Goal: Task Accomplishment & Management: Manage account settings

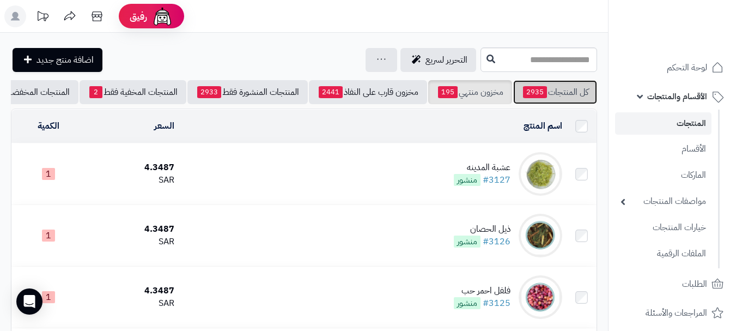
drag, startPoint x: 553, startPoint y: 88, endPoint x: 492, endPoint y: 89, distance: 61.6
click at [552, 88] on link "كل المنتجات 2935" at bounding box center [555, 92] width 84 height 24
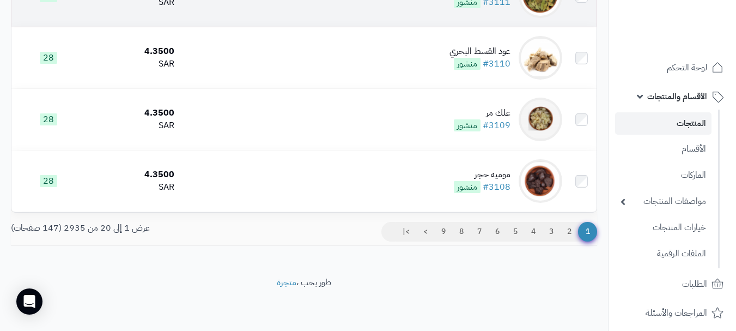
scroll to position [1170, 0]
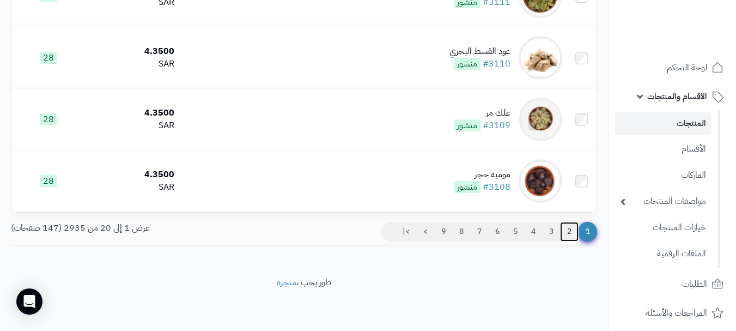
click at [566, 230] on link "2" at bounding box center [569, 232] width 19 height 20
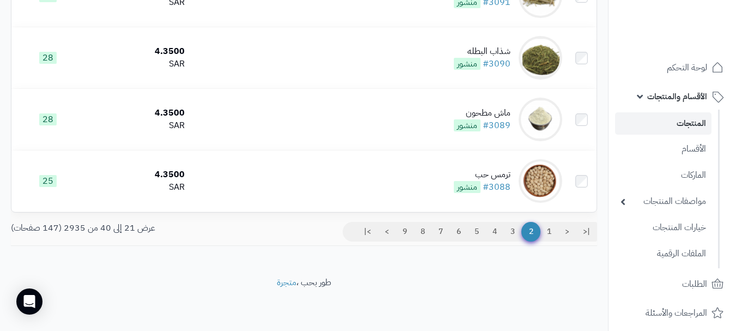
scroll to position [1170, 0]
click at [549, 231] on link "1" at bounding box center [549, 232] width 19 height 20
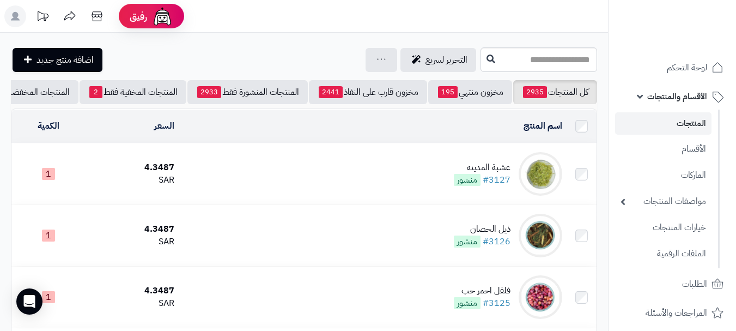
click at [368, 192] on td "عشبة المدينه #3127 منشور" at bounding box center [373, 173] width 388 height 61
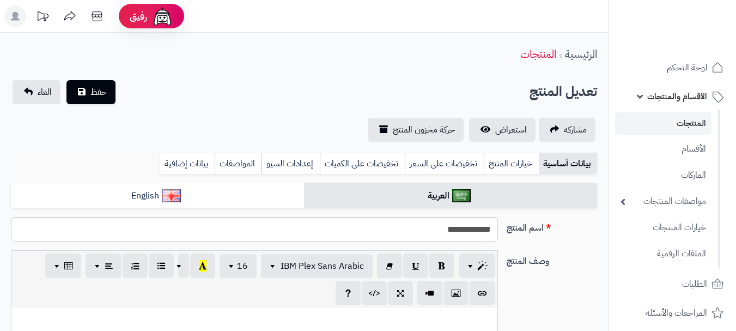
type input "****"
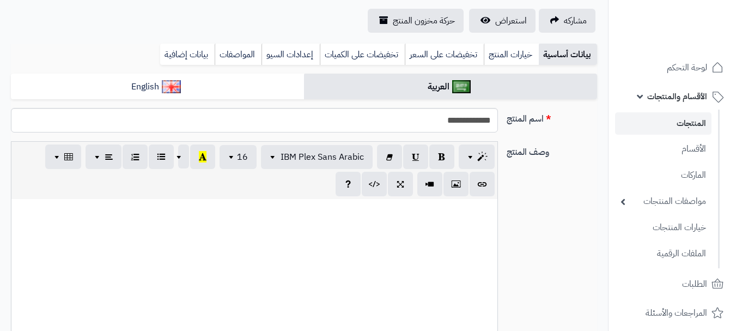
scroll to position [676, 0]
paste div
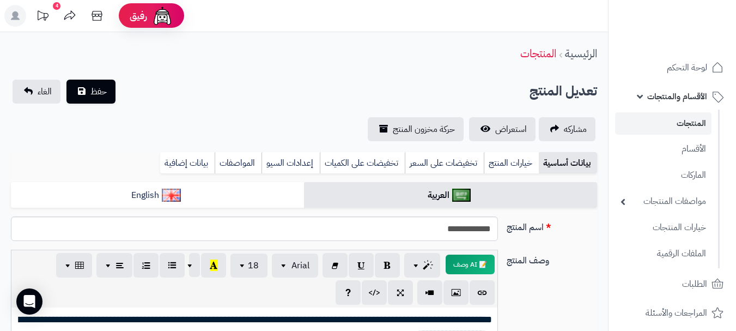
scroll to position [0, 0]
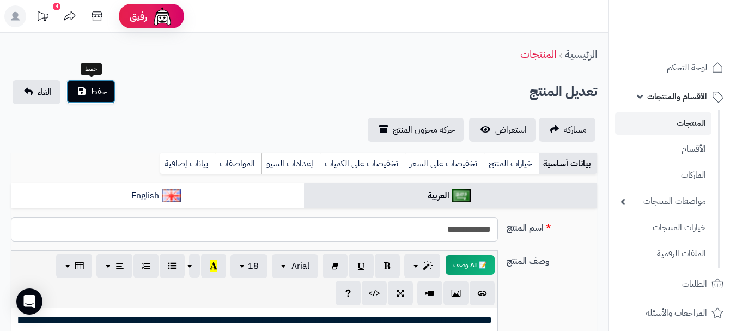
click at [106, 100] on button "حفظ" at bounding box center [90, 92] width 49 height 24
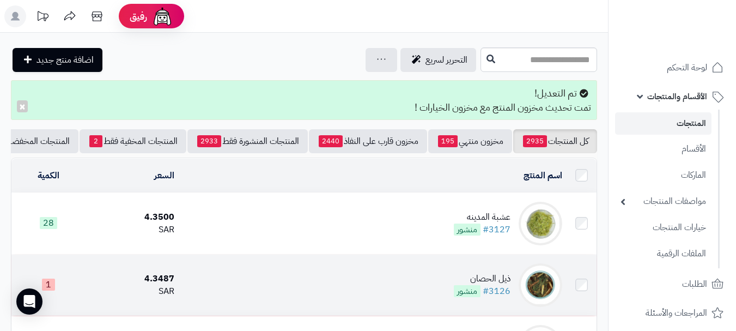
click at [392, 293] on td "ذيل الحصان #3126 منشور" at bounding box center [373, 285] width 388 height 61
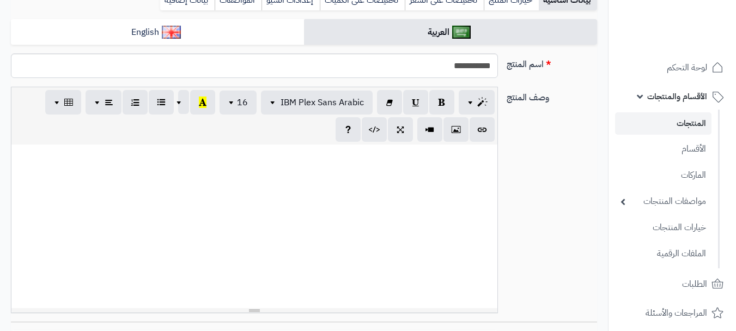
scroll to position [676, 0]
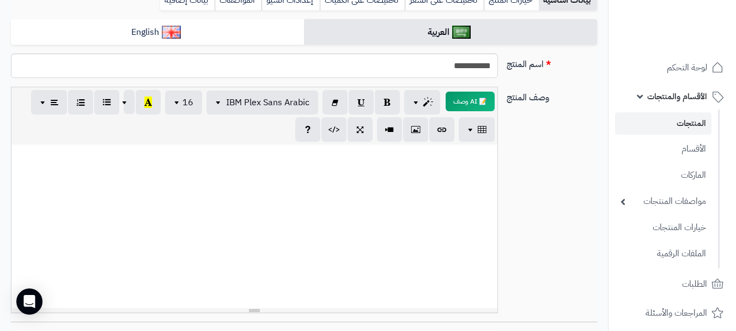
paste div
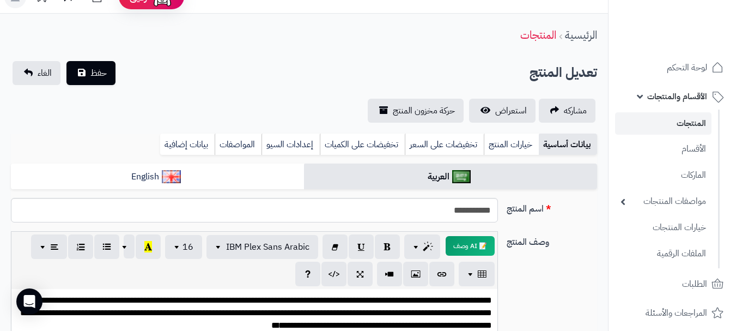
scroll to position [0, 0]
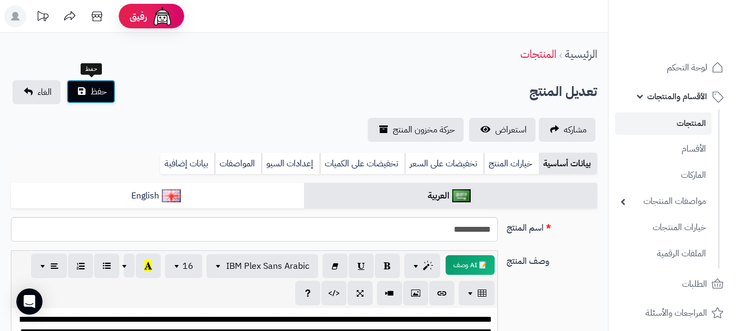
click at [100, 93] on span "حفظ" at bounding box center [98, 91] width 16 height 13
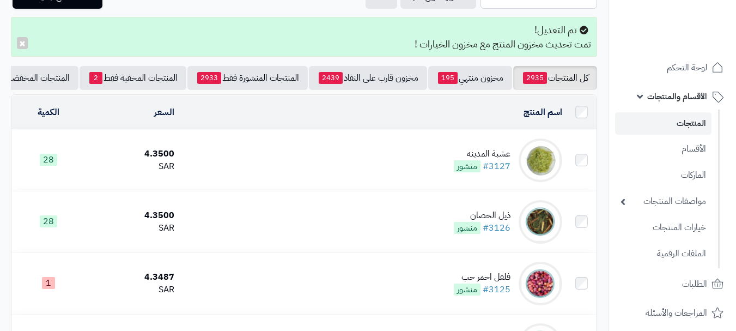
scroll to position [164, 0]
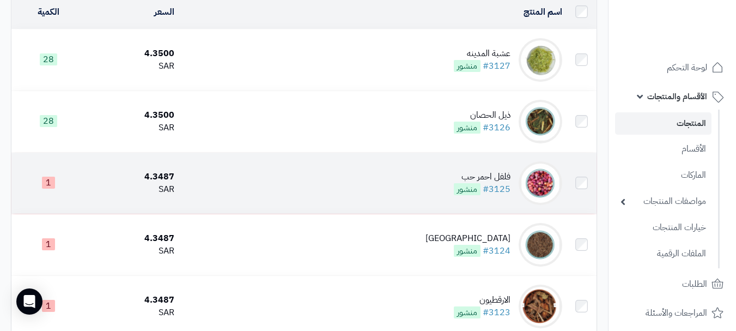
click at [370, 195] on td "فلفل احمر حب #3125 منشور" at bounding box center [373, 183] width 388 height 61
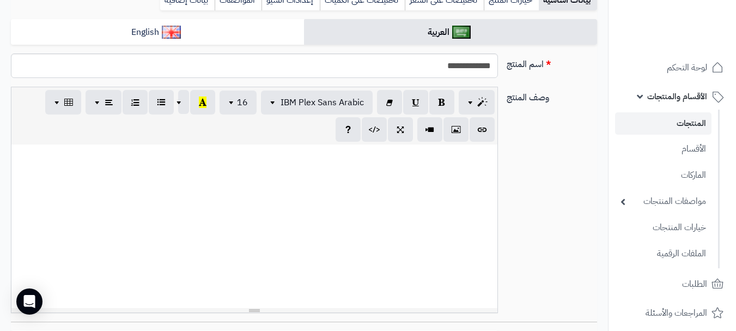
scroll to position [676, 0]
paste div
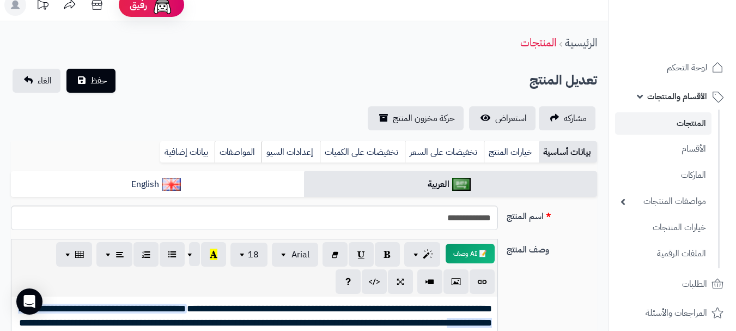
scroll to position [0, 0]
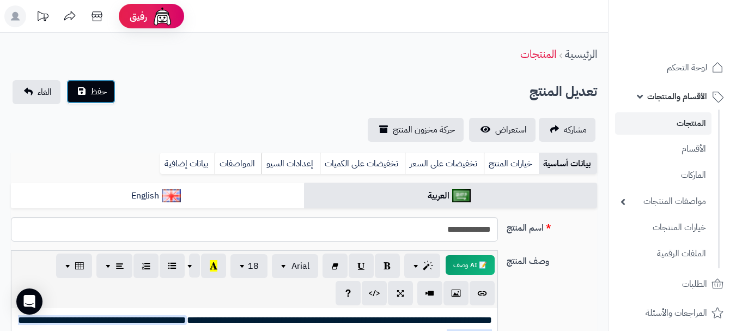
click at [106, 89] on span "حفظ" at bounding box center [98, 91] width 16 height 13
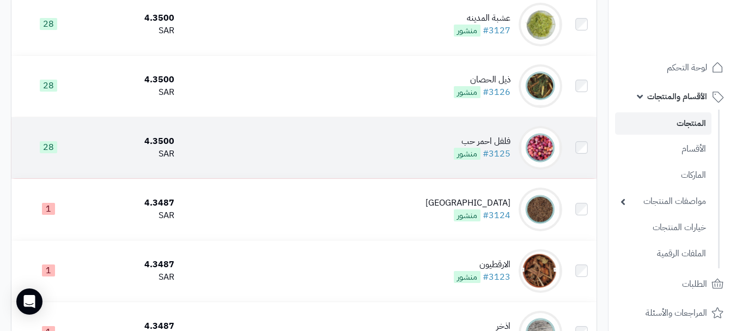
scroll to position [218, 0]
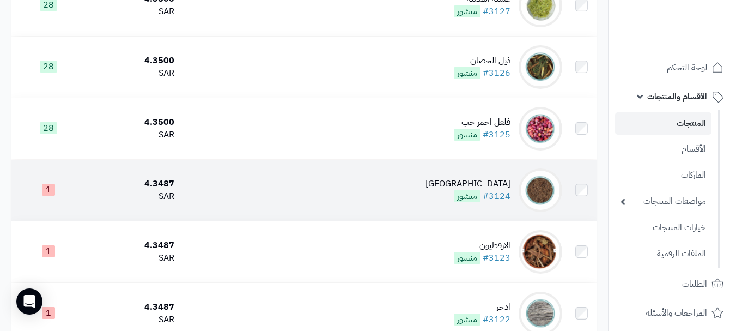
click at [376, 202] on td "عين الجراد #3124 منشور" at bounding box center [373, 190] width 388 height 61
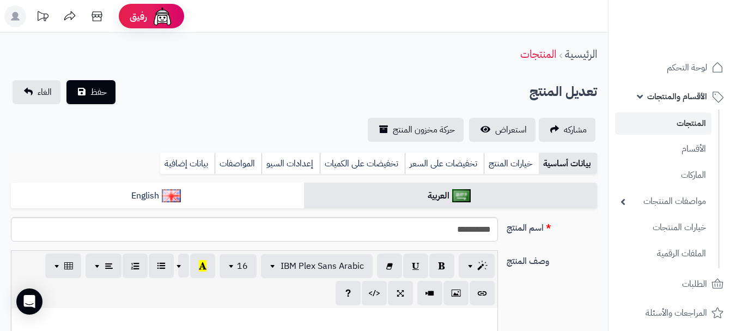
scroll to position [109, 0]
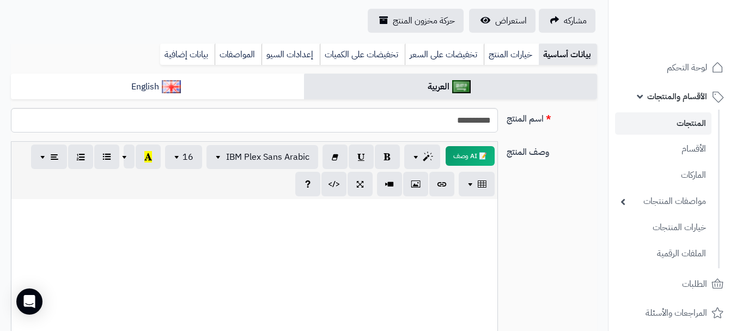
paste div
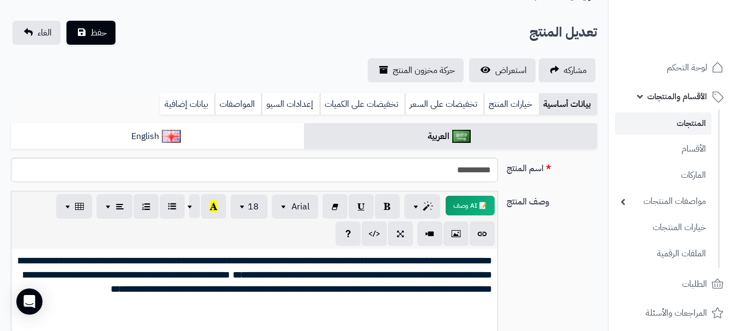
scroll to position [0, 0]
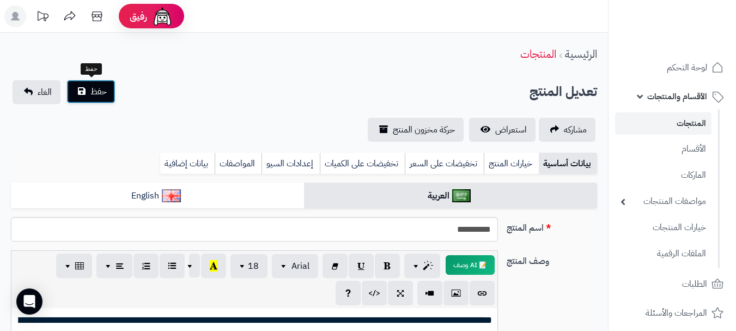
click at [89, 90] on button "حفظ" at bounding box center [90, 92] width 49 height 24
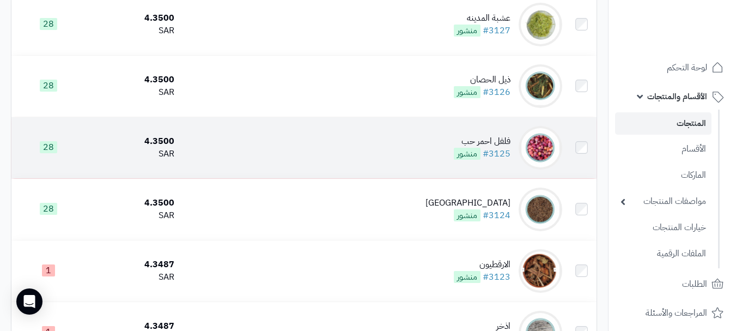
scroll to position [218, 0]
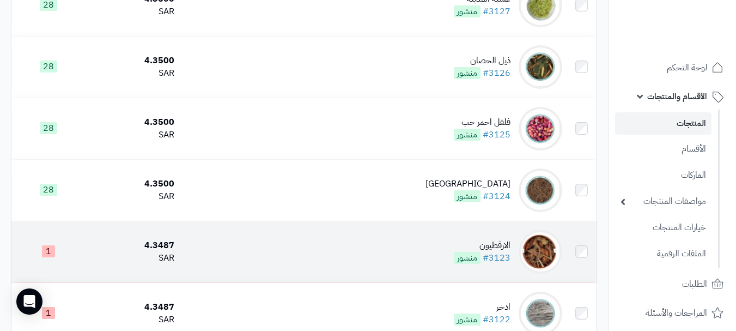
click at [302, 249] on td "الارقطيون #3123 منشور" at bounding box center [373, 251] width 388 height 61
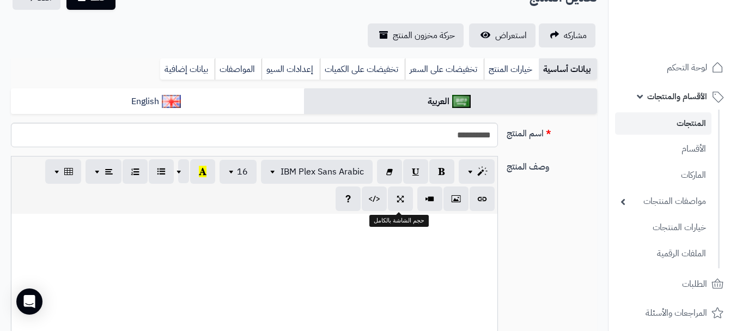
scroll to position [109, 0]
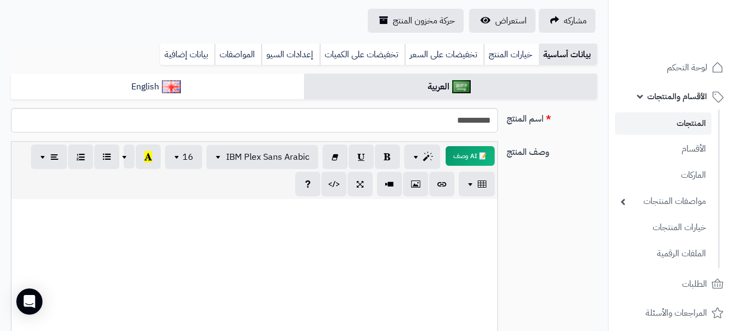
paste div
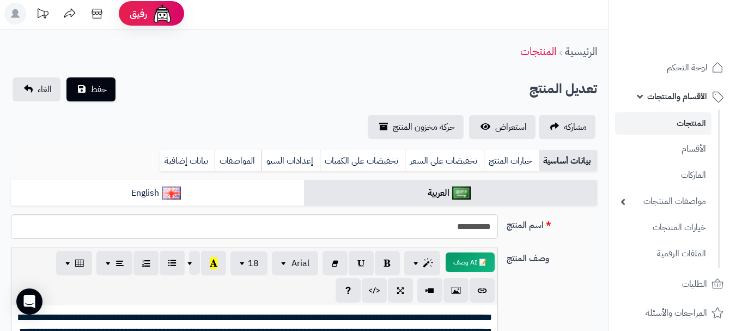
scroll to position [0, 0]
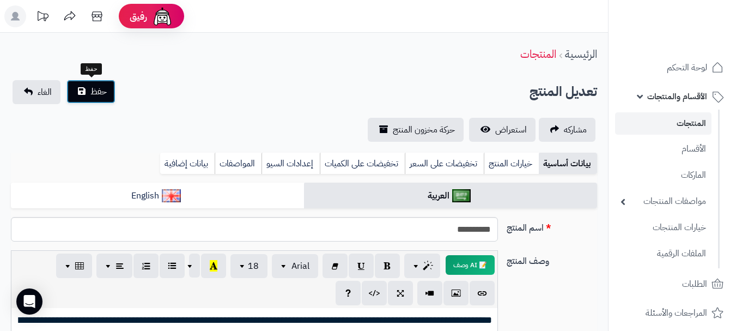
click at [106, 88] on span "حفظ" at bounding box center [98, 91] width 16 height 13
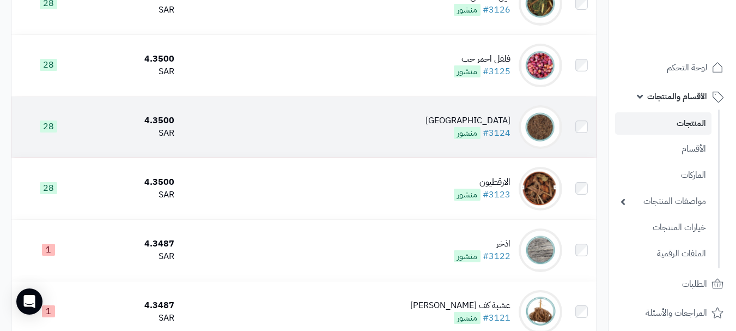
scroll to position [382, 0]
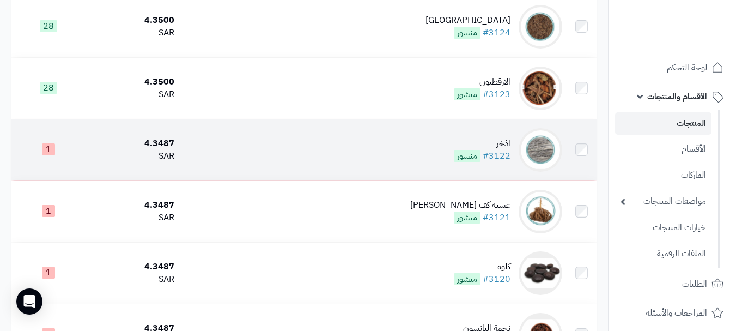
click at [329, 156] on td "اذخر #3122 منشور" at bounding box center [373, 149] width 388 height 61
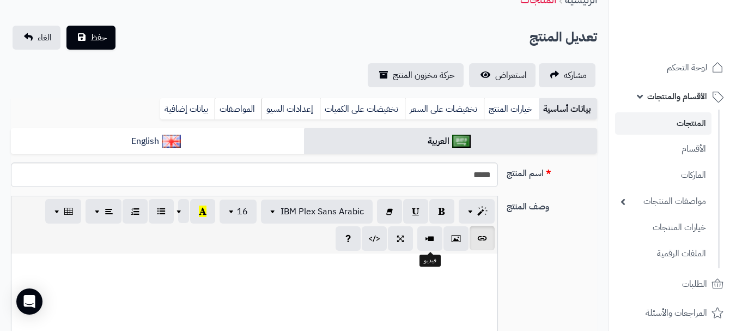
scroll to position [676, 0]
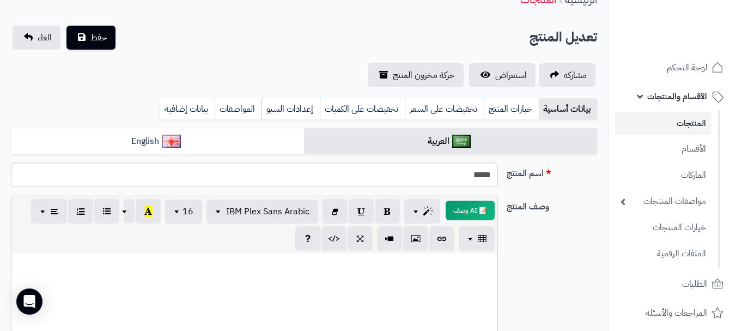
paste div
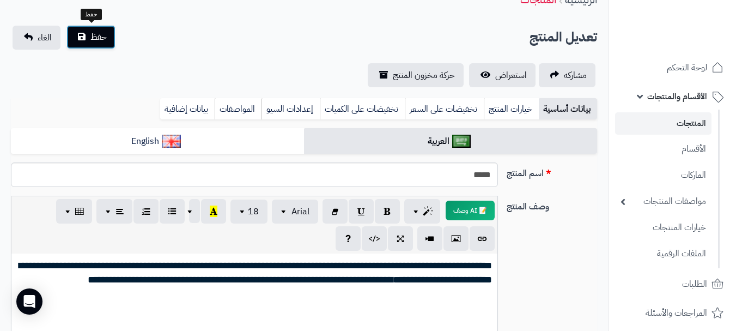
click at [94, 33] on span "حفظ" at bounding box center [98, 37] width 16 height 13
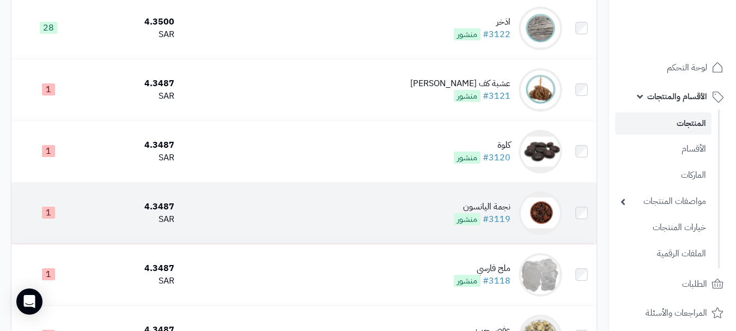
scroll to position [436, 0]
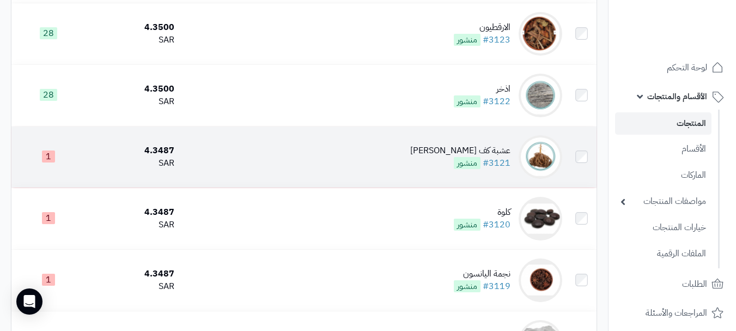
click at [361, 161] on td "عشبة كف مريم #3121 منشور" at bounding box center [373, 156] width 388 height 61
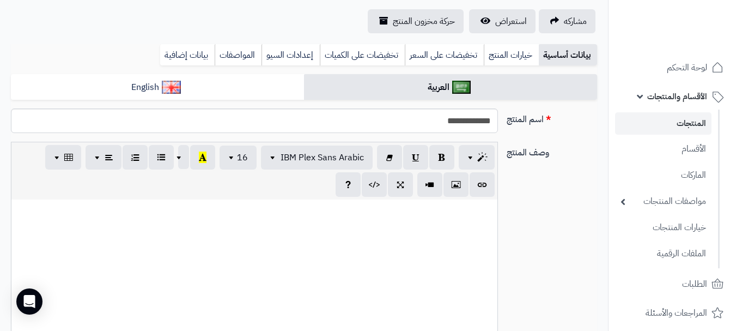
scroll to position [676, 0]
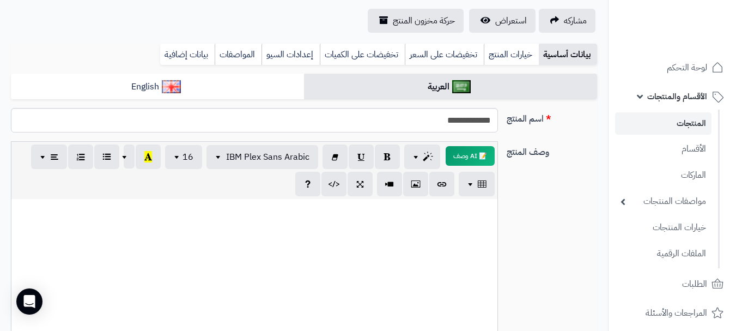
paste div
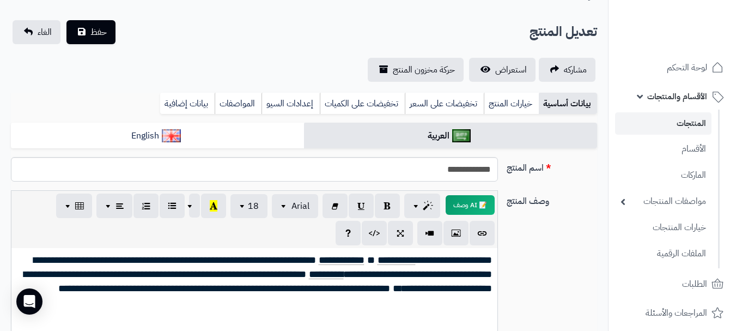
scroll to position [0, 0]
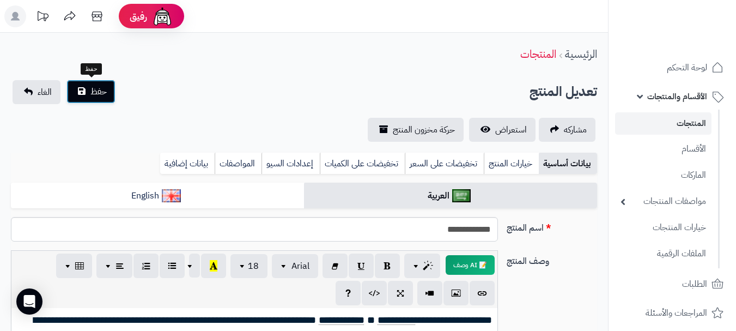
click at [96, 95] on span "حفظ" at bounding box center [98, 91] width 16 height 13
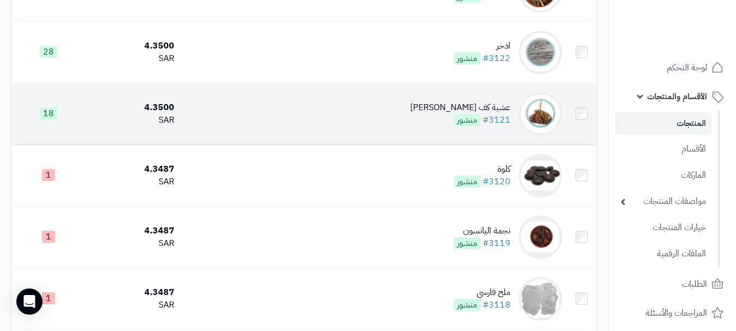
scroll to position [491, 0]
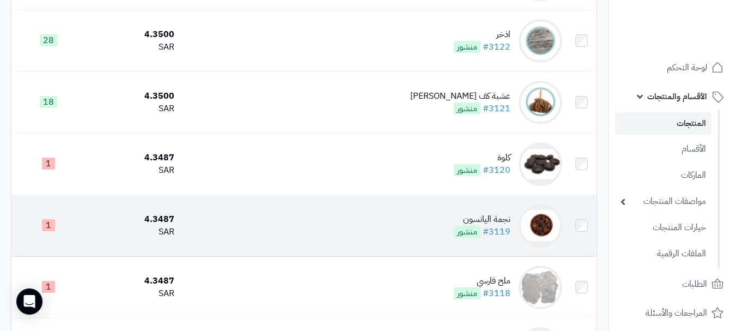
click at [348, 223] on td "نجمة اليانسون #3119 منشور" at bounding box center [373, 225] width 388 height 61
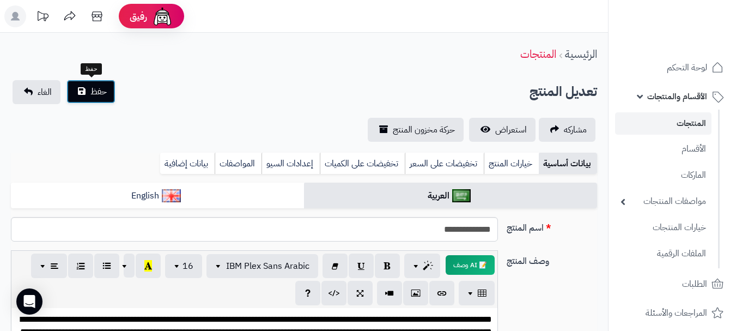
click at [88, 83] on button "حفظ" at bounding box center [90, 92] width 49 height 24
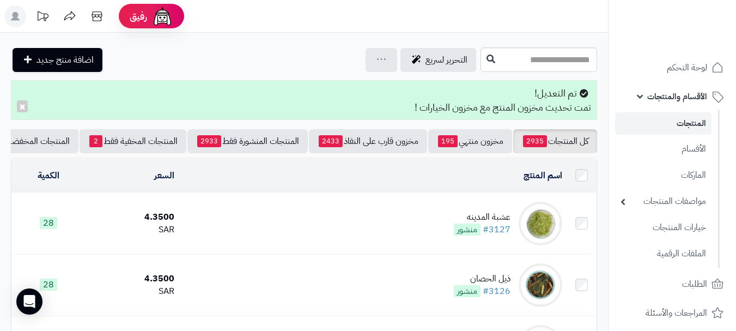
click at [115, 147] on link "المنتجات المخفية فقط 2" at bounding box center [133, 141] width 107 height 24
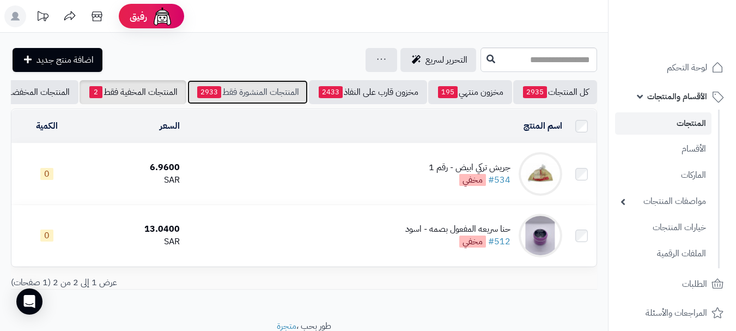
click at [221, 101] on link "المنتجات المنشورة فقط 2933" at bounding box center [247, 92] width 120 height 24
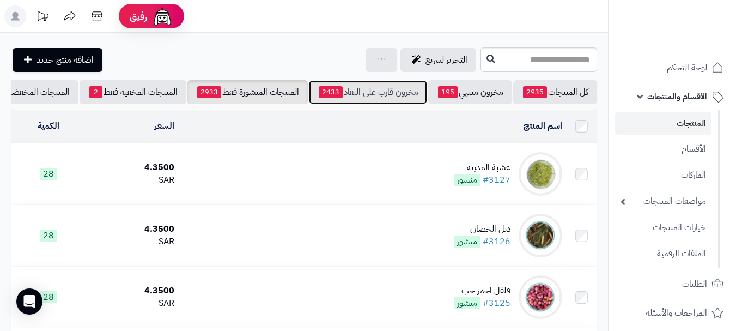
click at [336, 99] on link "مخزون قارب على النفاذ 2433" at bounding box center [368, 92] width 118 height 24
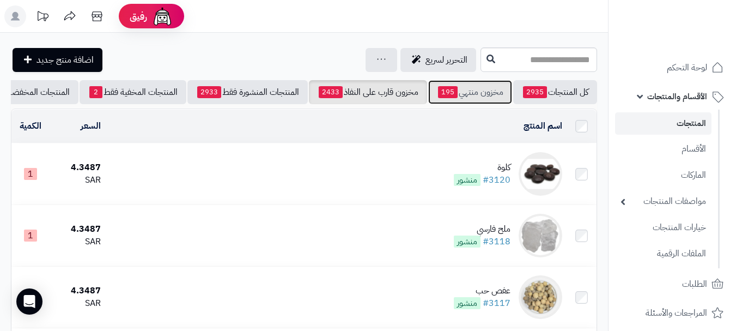
click at [494, 87] on link "مخزون منتهي 195" at bounding box center [470, 92] width 84 height 24
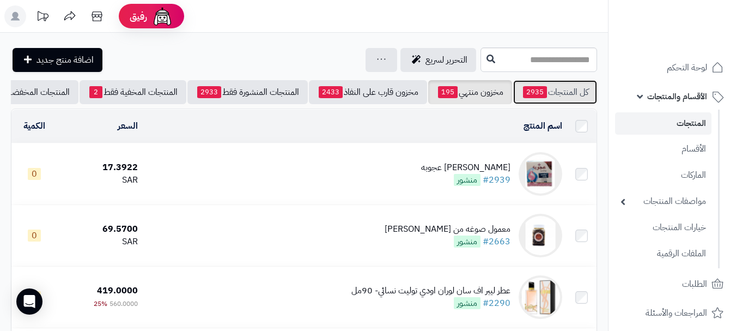
click at [551, 95] on link "كل المنتجات 2935" at bounding box center [555, 92] width 84 height 24
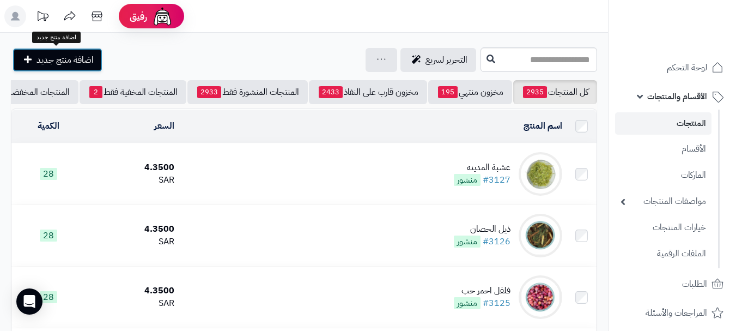
click at [51, 61] on span "اضافة منتج جديد" at bounding box center [65, 59] width 57 height 13
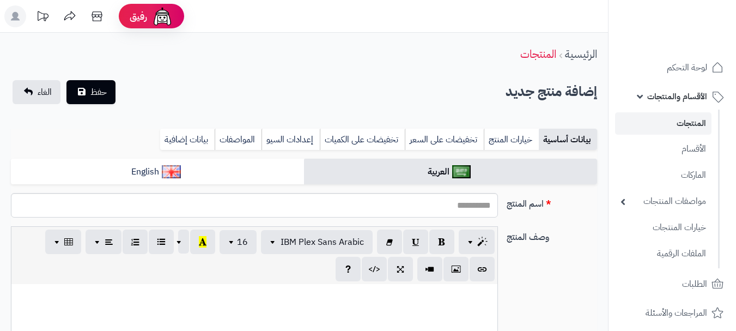
select select
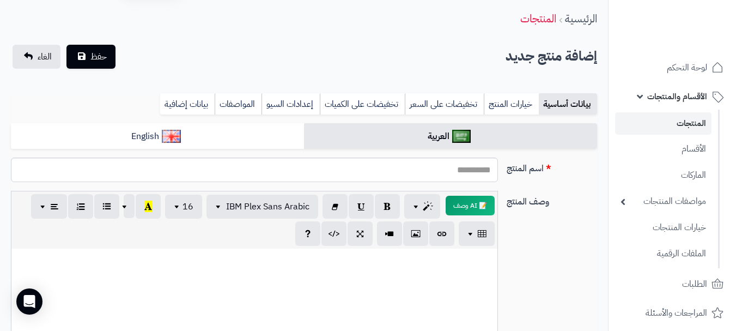
scroll to position [55, 0]
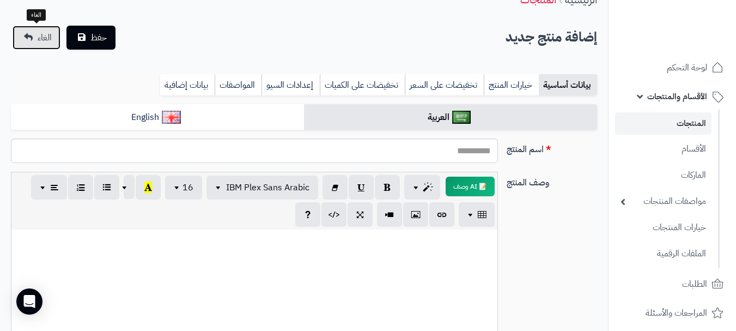
click at [45, 36] on span "الغاء" at bounding box center [45, 37] width 14 height 13
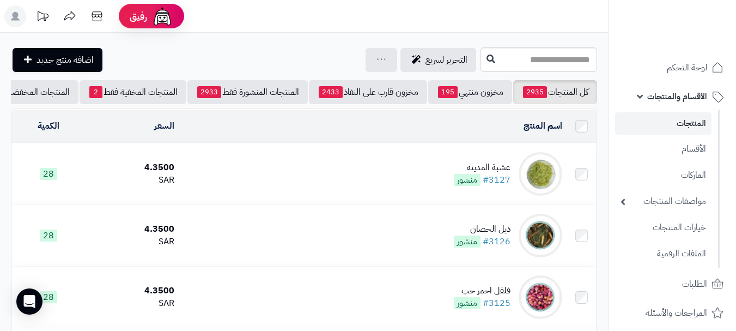
click at [11, 11] on rect at bounding box center [15, 16] width 22 height 22
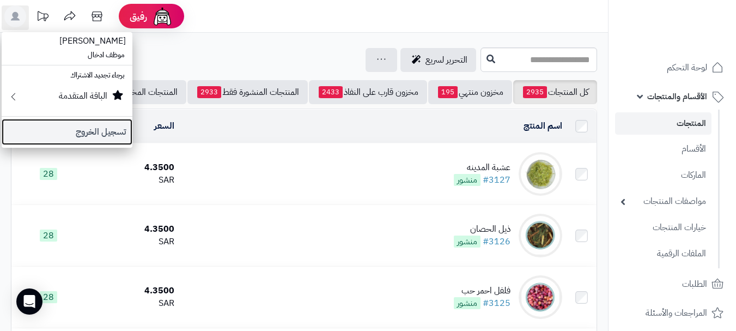
click at [84, 138] on link "تسجيل الخروج" at bounding box center [67, 132] width 131 height 26
